Goal: Use online tool/utility: Utilize a website feature to perform a specific function

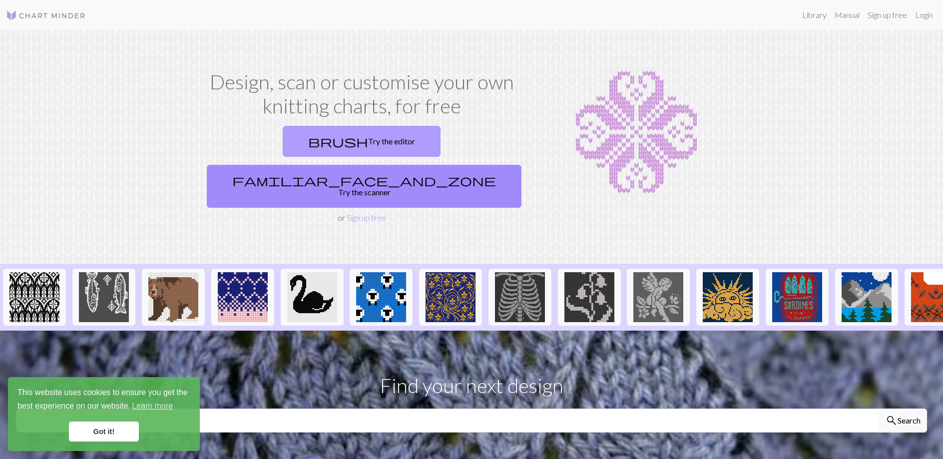
click at [312, 144] on link "brush Try the editor" at bounding box center [362, 141] width 158 height 31
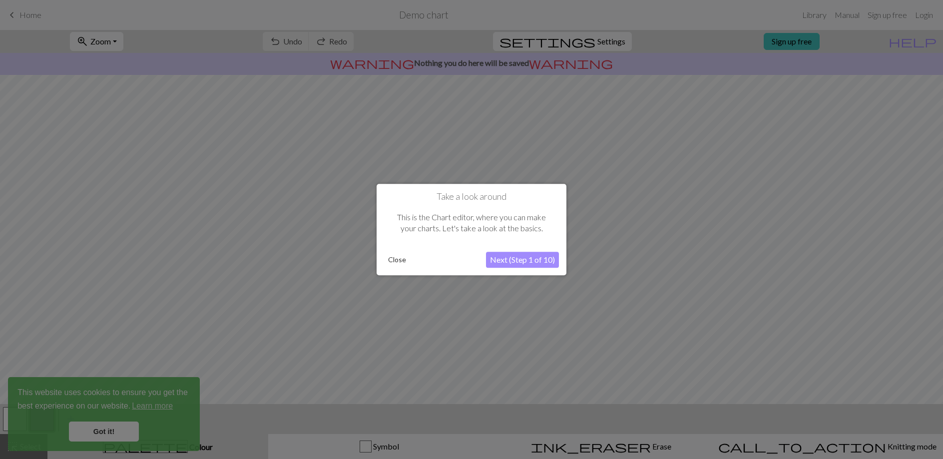
click at [523, 262] on button "Next (Step 1 of 10)" at bounding box center [522, 260] width 73 height 16
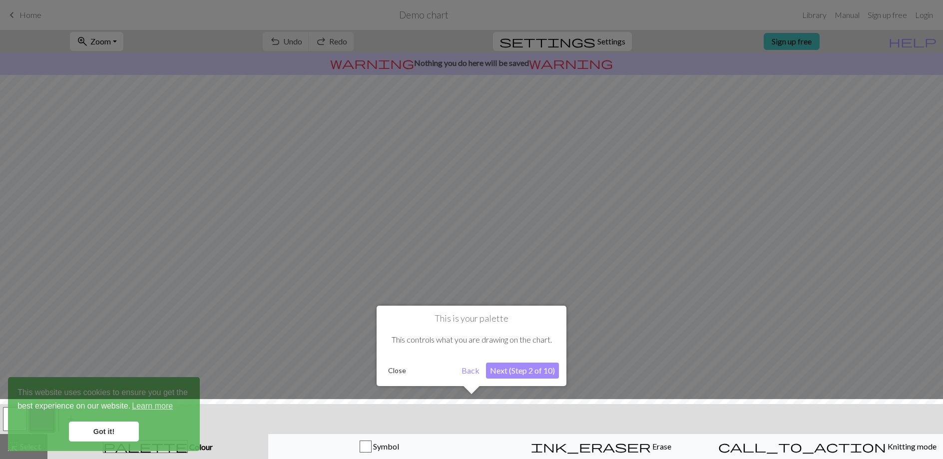
click at [522, 371] on button "Next (Step 2 of 10)" at bounding box center [522, 371] width 73 height 16
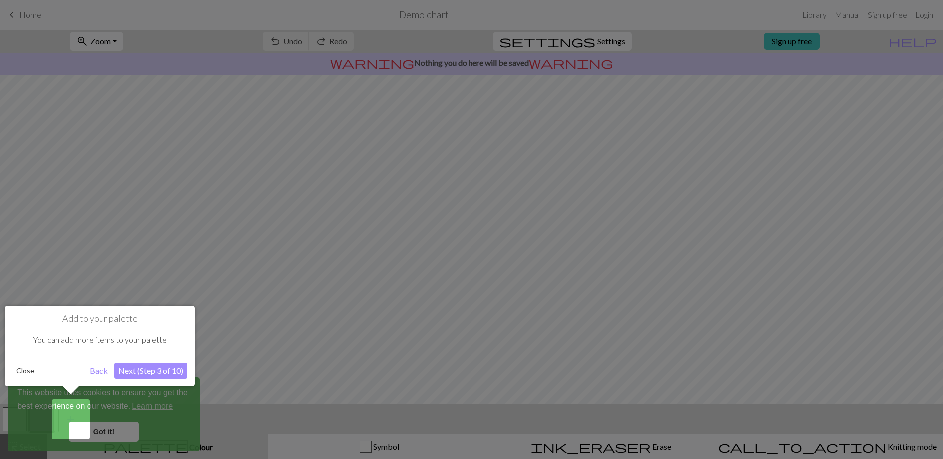
click at [145, 368] on button "Next (Step 3 of 10)" at bounding box center [150, 371] width 73 height 16
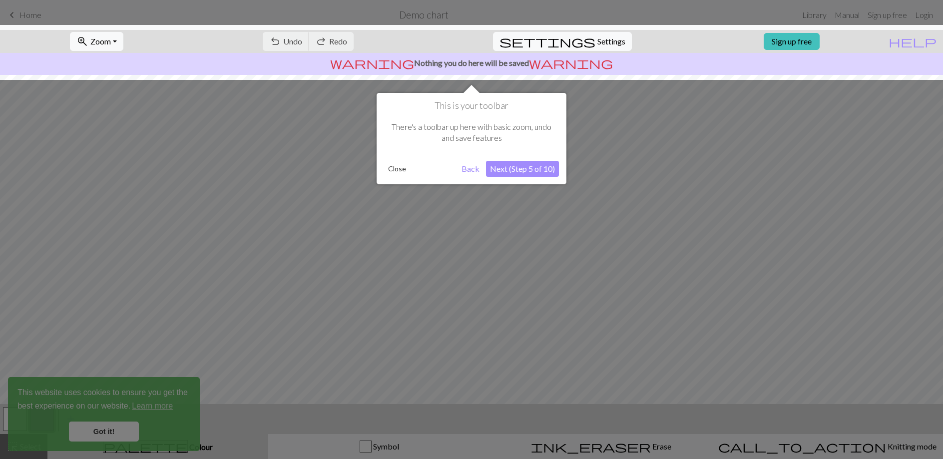
click at [525, 166] on button "Next (Step 5 of 10)" at bounding box center [522, 169] width 73 height 16
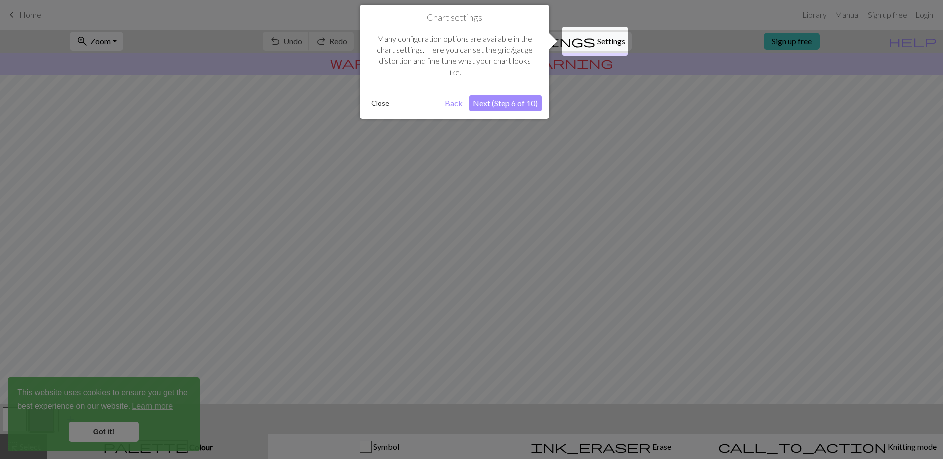
click at [512, 104] on button "Next (Step 6 of 10)" at bounding box center [505, 103] width 73 height 16
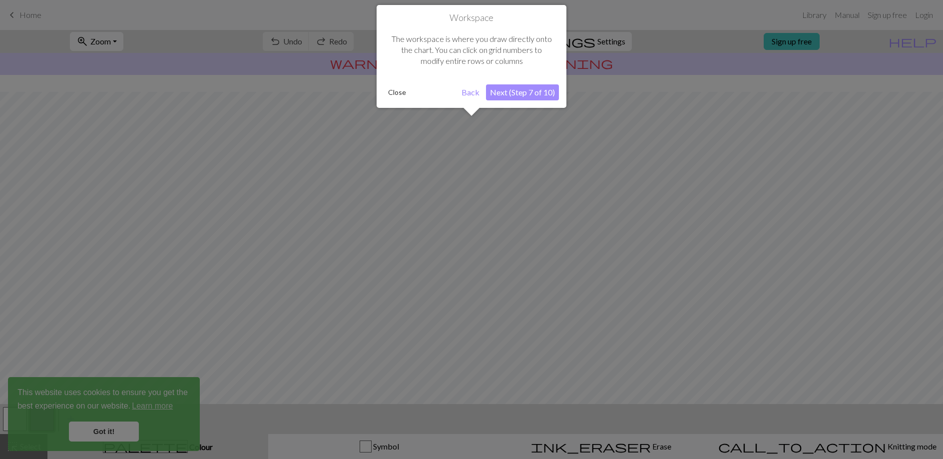
scroll to position [35, 0]
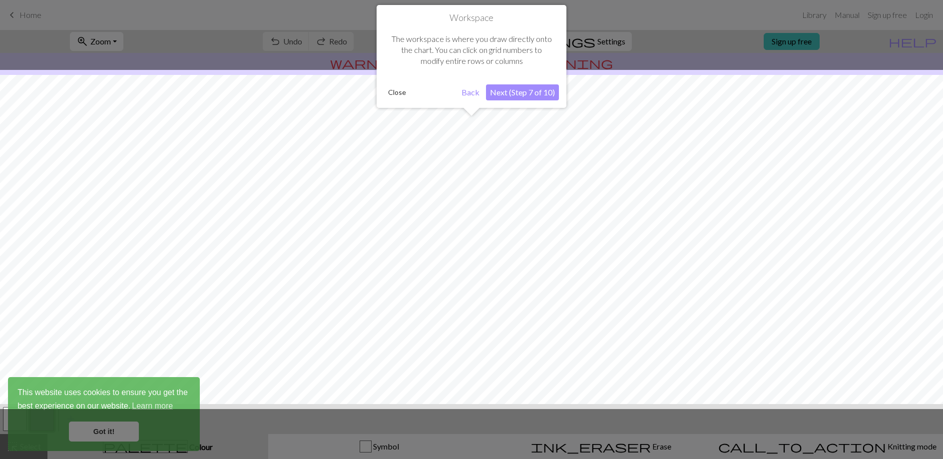
click at [397, 89] on button "Close" at bounding box center [397, 92] width 26 height 15
